Goal: Task Accomplishment & Management: Manage account settings

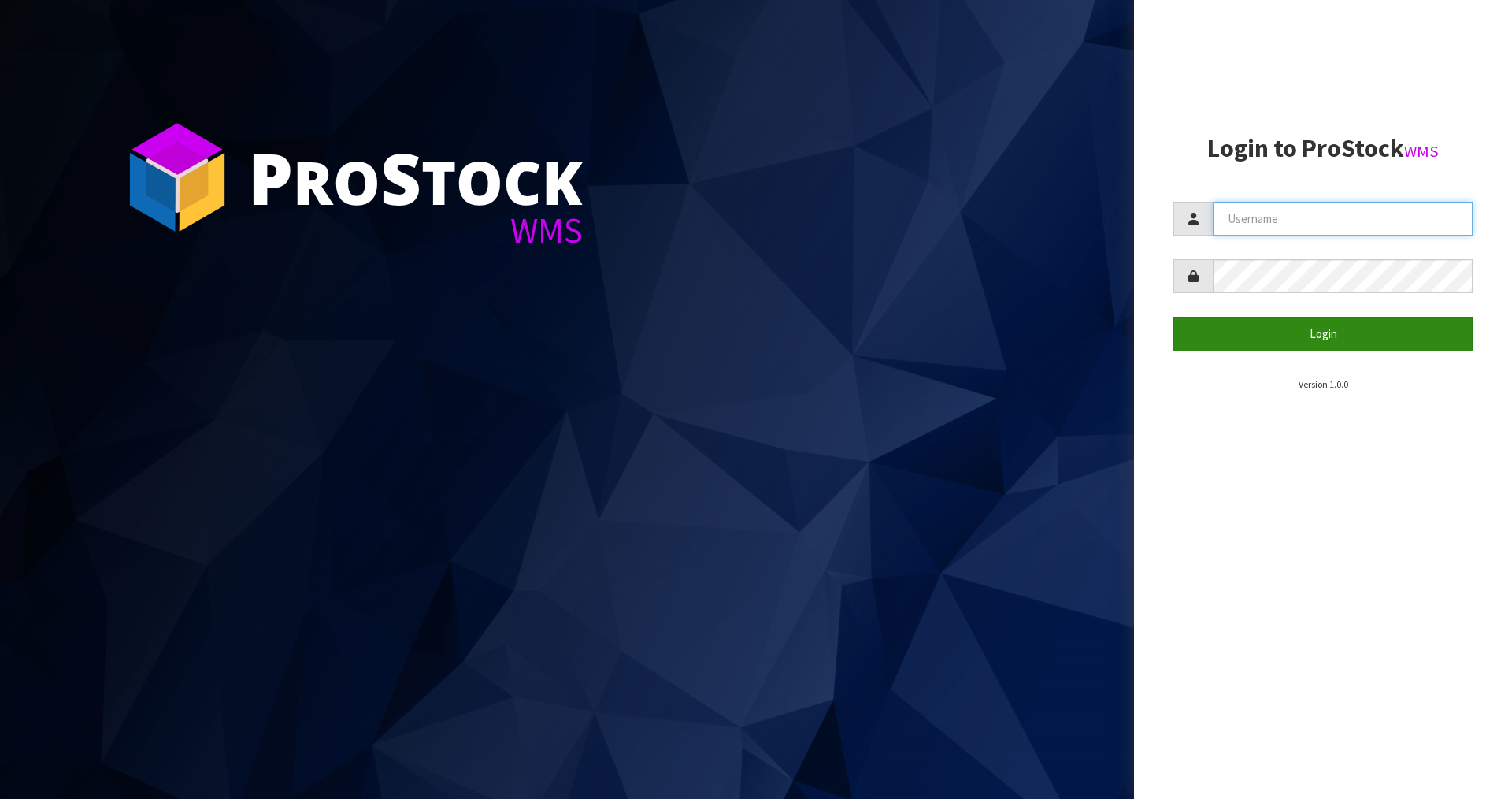
type input "Mana"
click at [1278, 330] on button "Login" at bounding box center [1323, 333] width 299 height 34
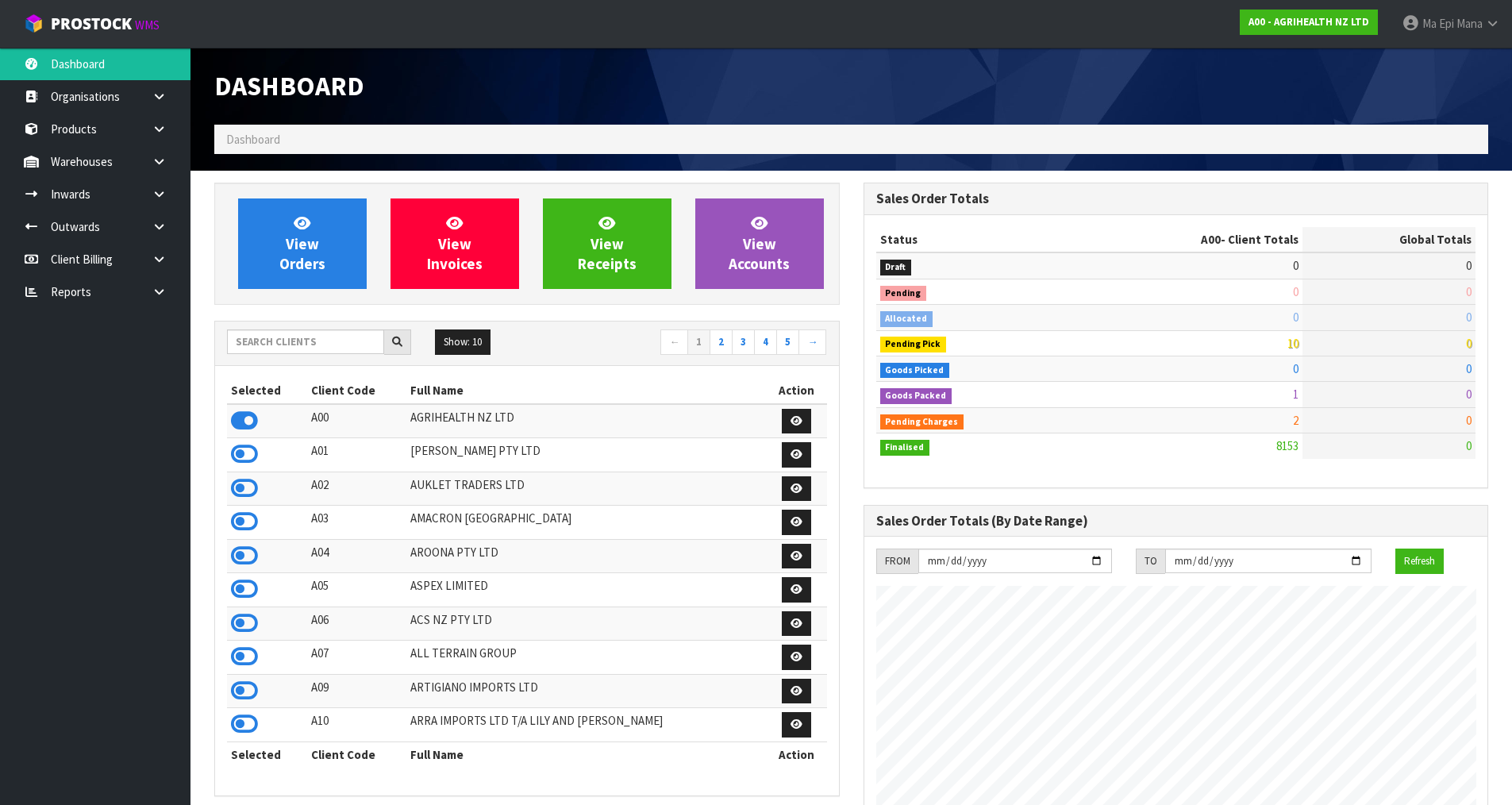
scroll to position [1203, 649]
click at [304, 342] on input "text" at bounding box center [306, 341] width 157 height 25
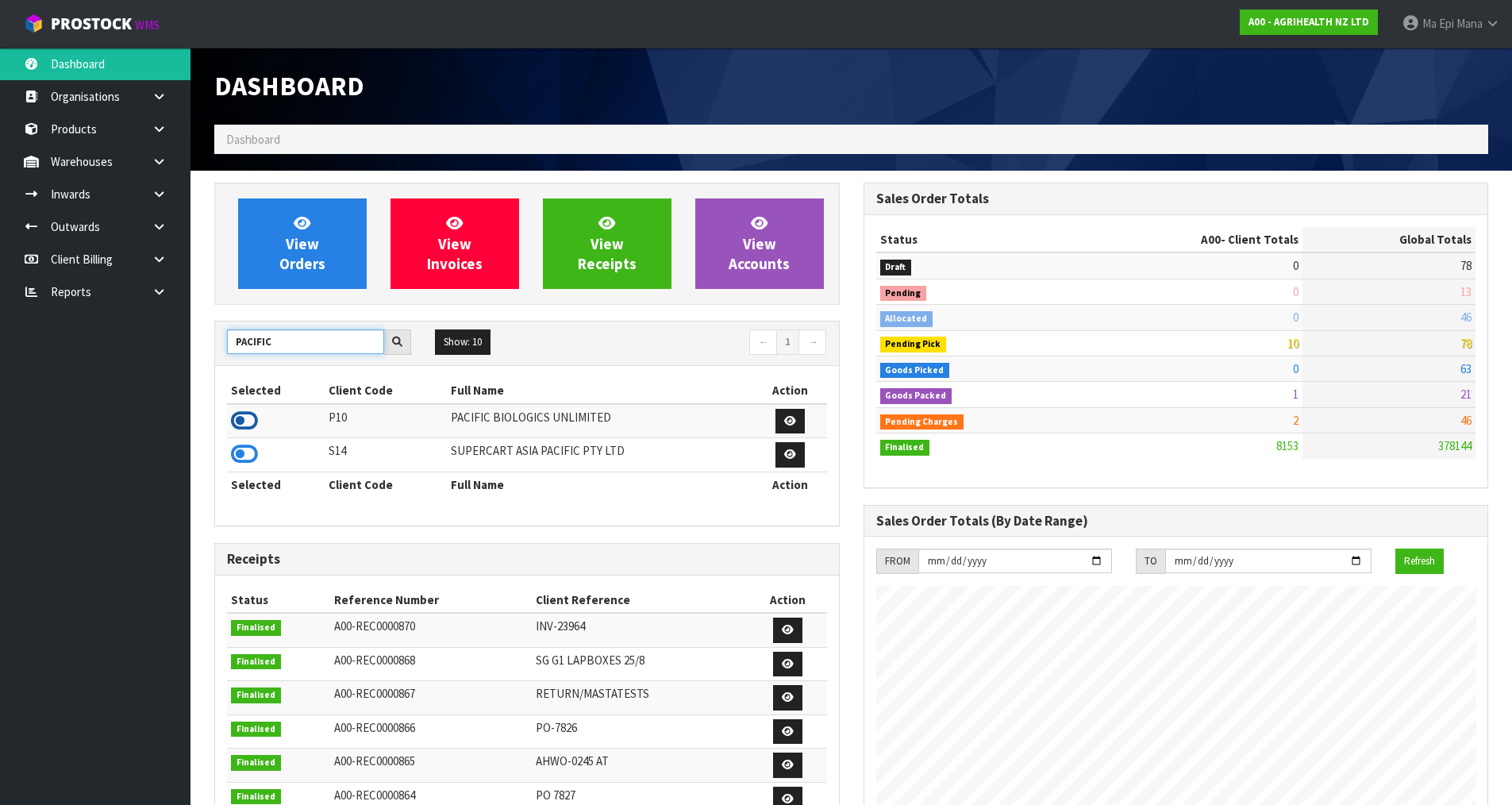
type input "PACIFIC"
click at [243, 420] on icon at bounding box center [244, 421] width 27 height 24
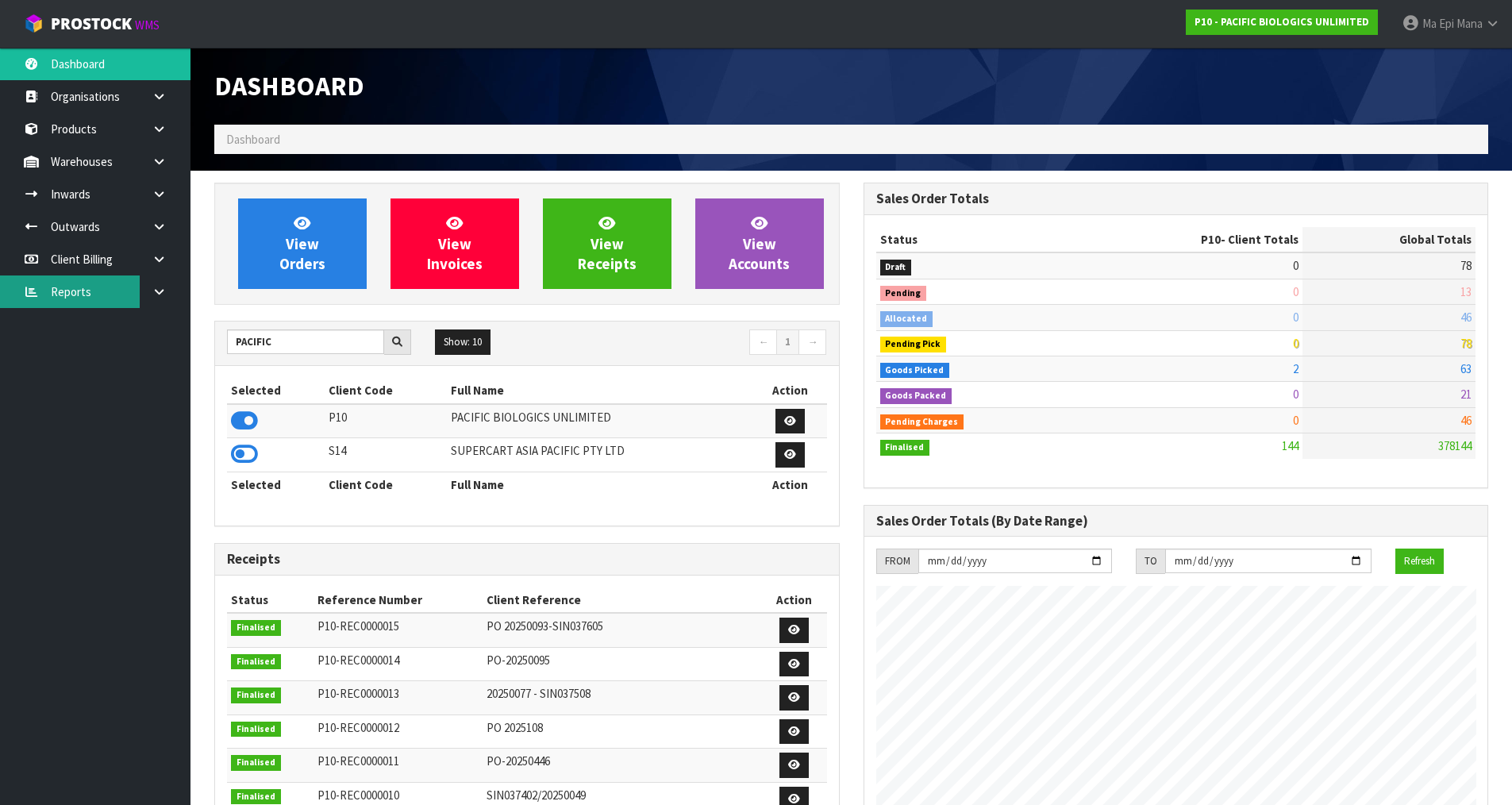
scroll to position [1023, 649]
click at [165, 193] on icon at bounding box center [159, 194] width 15 height 12
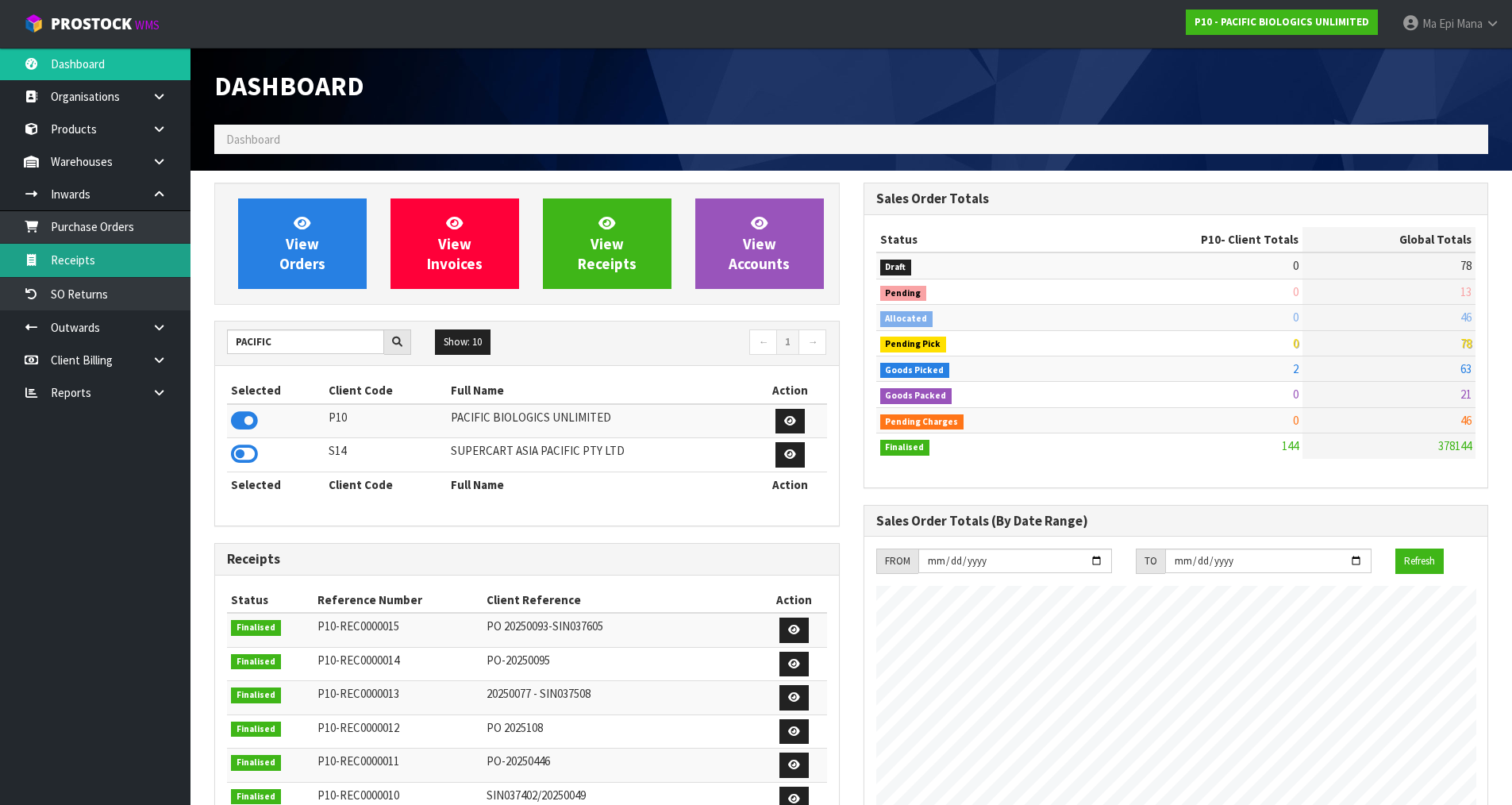
click at [138, 253] on link "Receipts" at bounding box center [95, 260] width 190 height 33
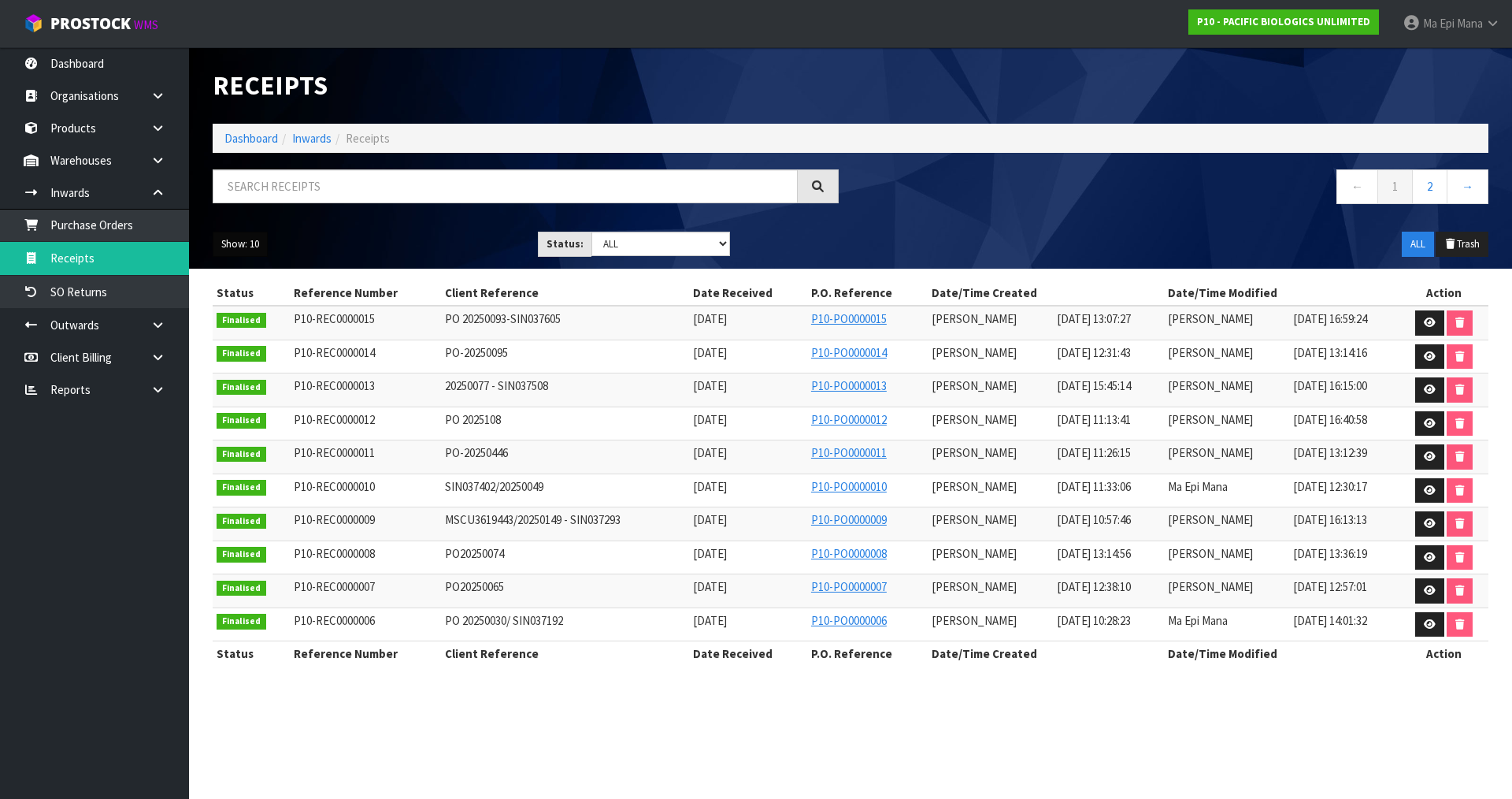
click at [248, 234] on button "Show: 10" at bounding box center [240, 244] width 55 height 25
click at [280, 330] on link "50" at bounding box center [275, 338] width 124 height 21
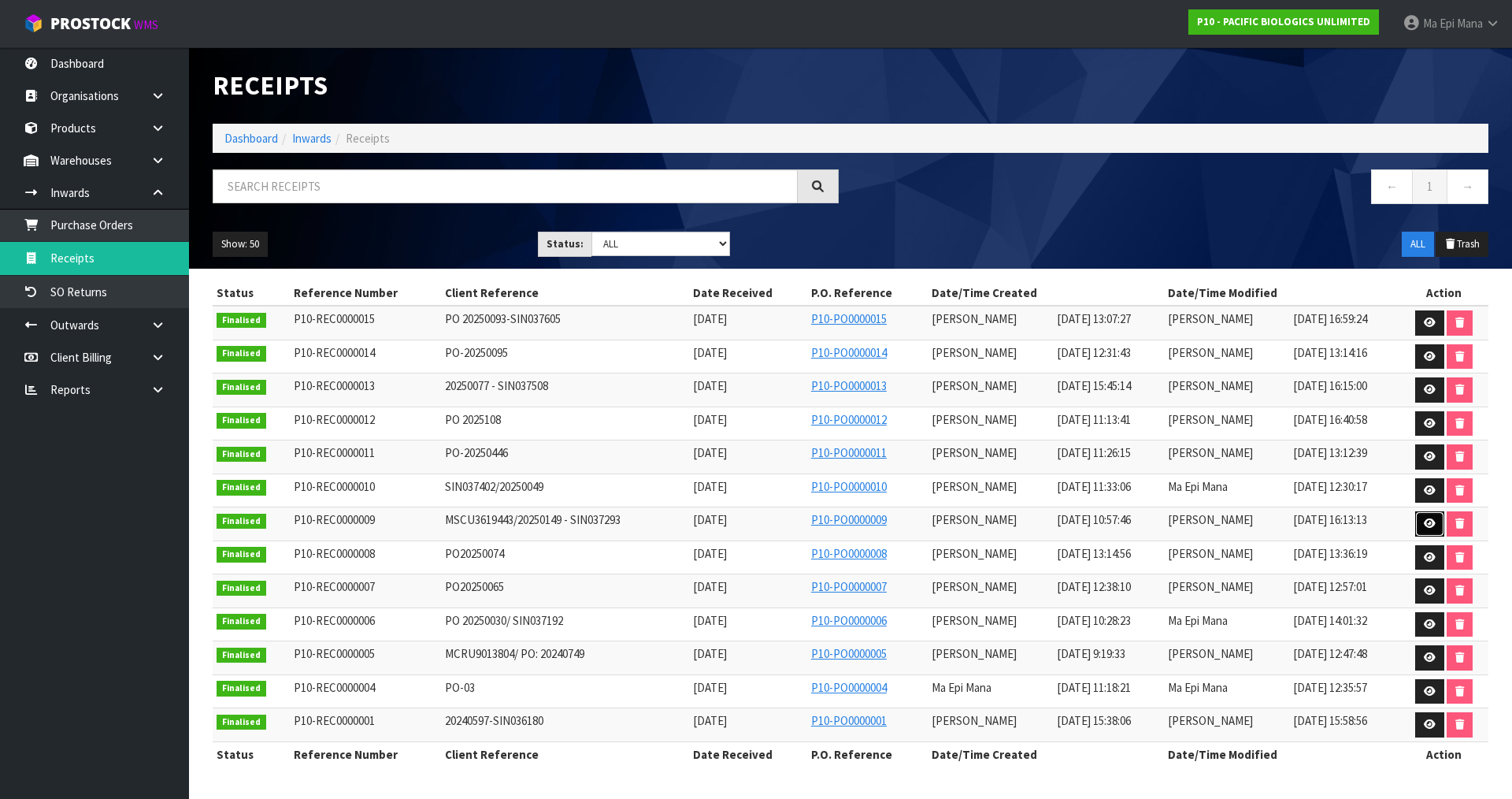
click at [1426, 524] on icon at bounding box center [1429, 523] width 12 height 10
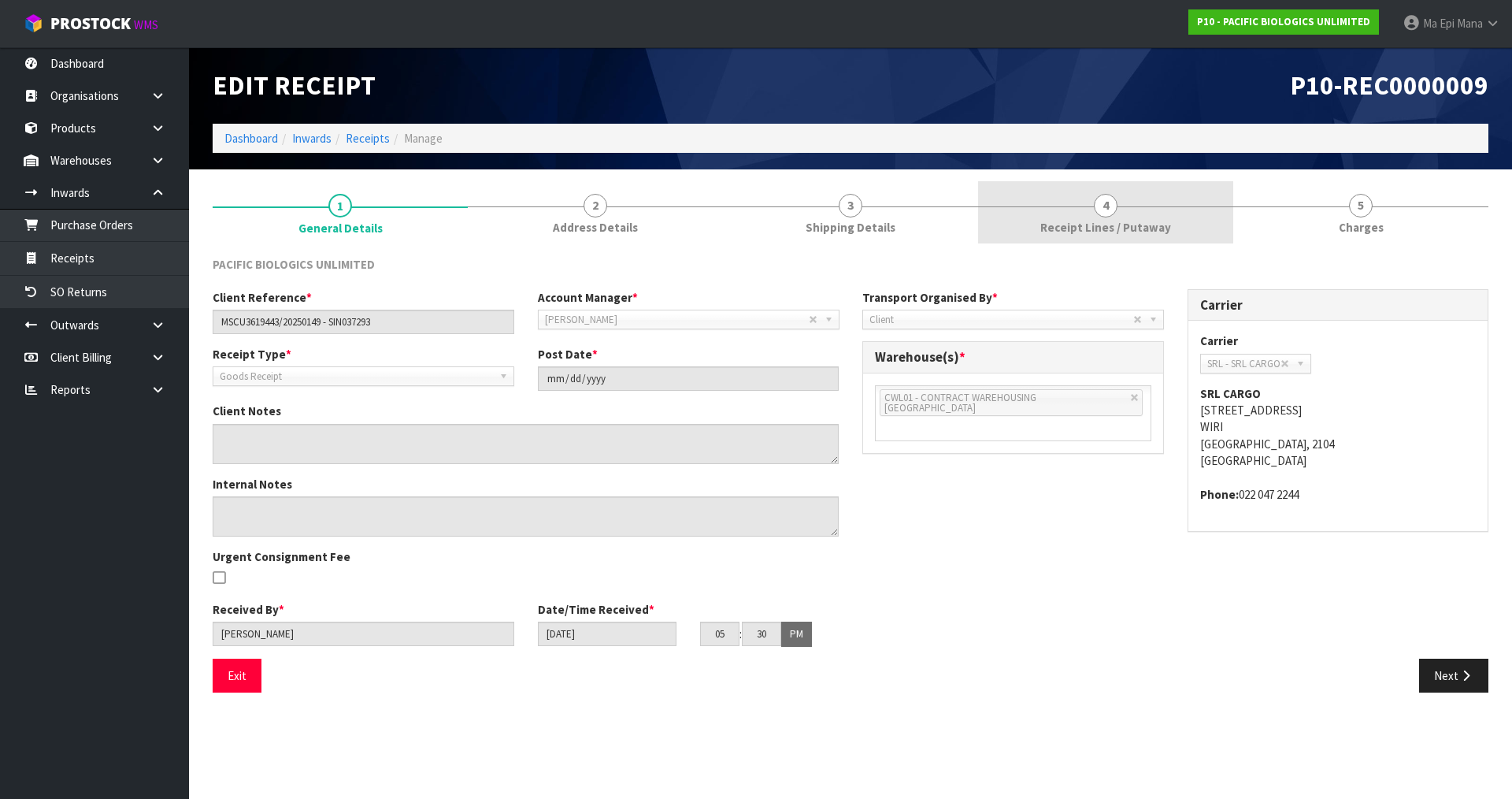
click at [1128, 209] on link "4 Receipt Lines / Putaway" at bounding box center [1105, 212] width 255 height 63
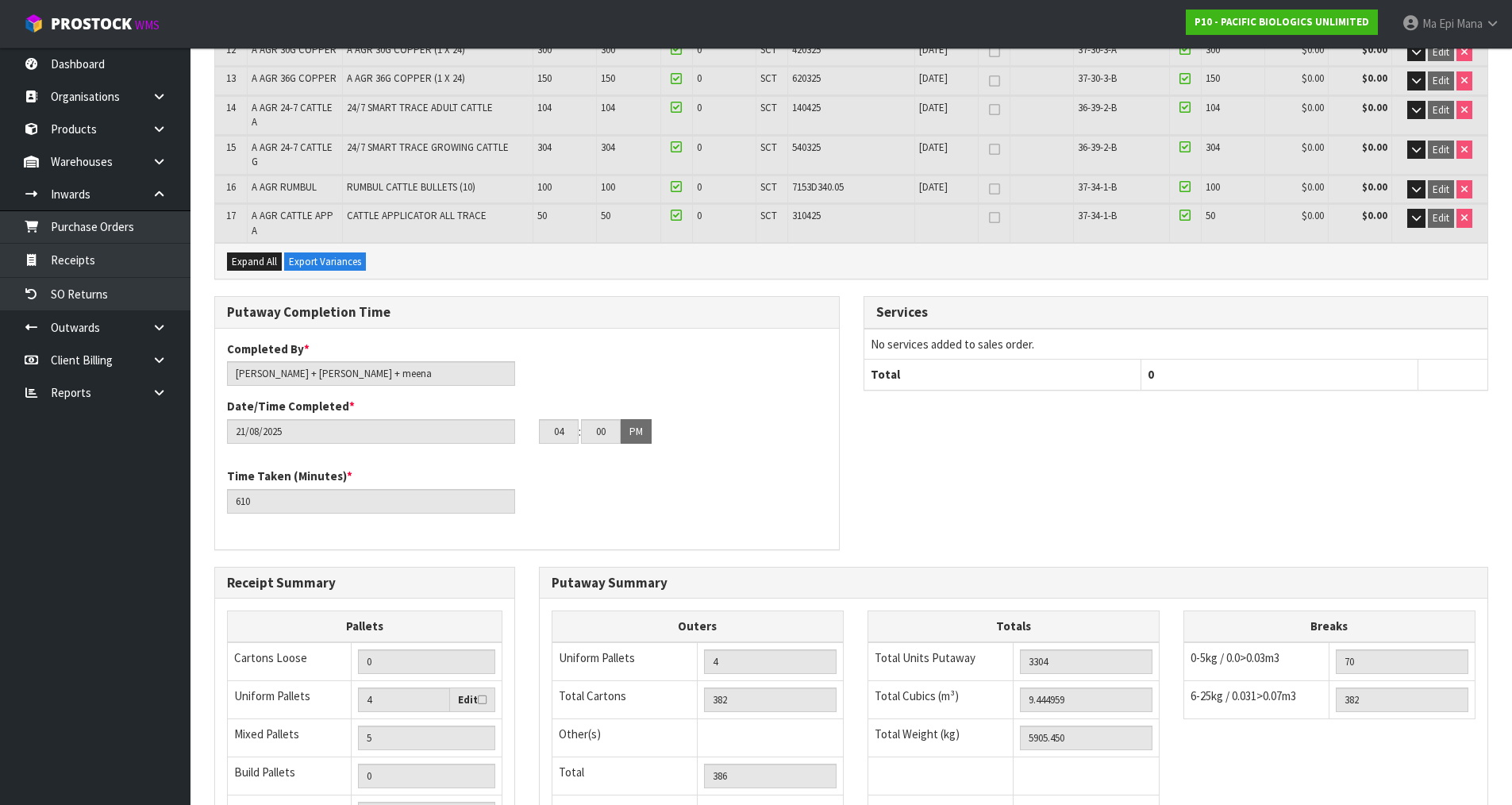
scroll to position [913, 0]
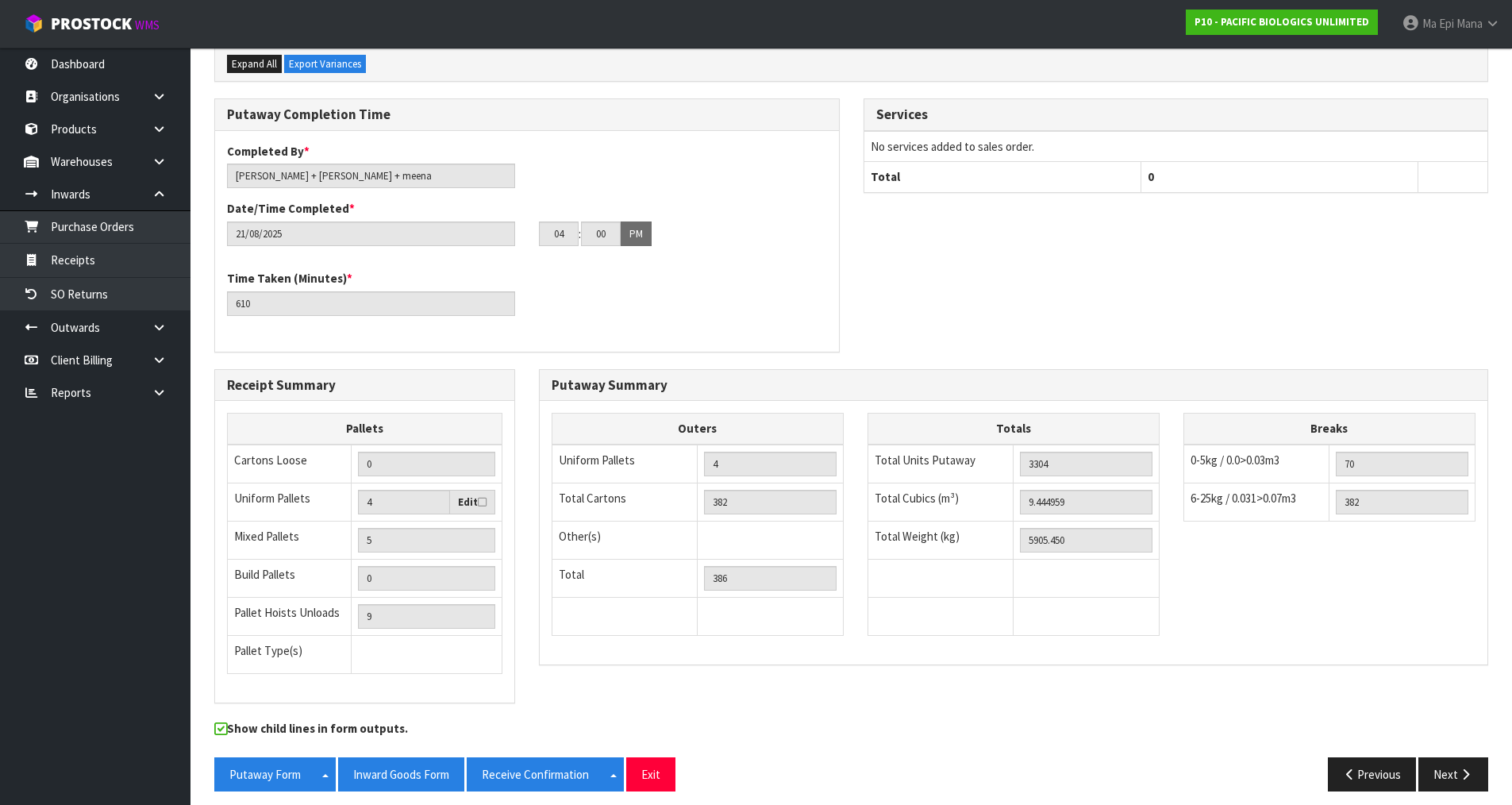
drag, startPoint x: 1095, startPoint y: 529, endPoint x: 857, endPoint y: 418, distance: 262.6
click at [857, 418] on div "Outers Uniform Pallets 4 Total Cartons 382 Other(s) Bag x 0 Bar x 0 Basket x 0 …" at bounding box center [1013, 531] width 948 height 239
click at [1244, 595] on div "Outers Uniform Pallets 4 Total Cartons 382 Other(s) Bag x 0 Bar x 0 Basket x 0 …" at bounding box center [1013, 531] width 948 height 239
